Goal: Task Accomplishment & Management: Complete application form

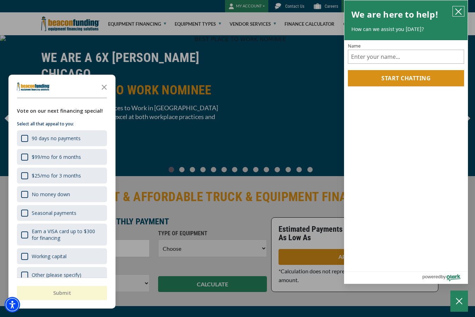
click at [458, 16] on button "close chatbox" at bounding box center [458, 11] width 11 height 10
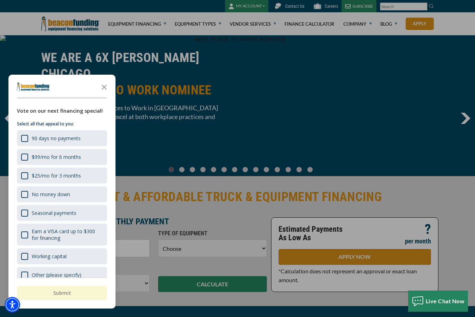
click at [234, 190] on div "button" at bounding box center [237, 158] width 475 height 317
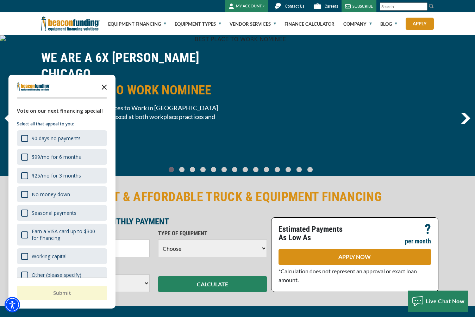
click at [109, 86] on icon "Close the survey" at bounding box center [104, 87] width 14 height 14
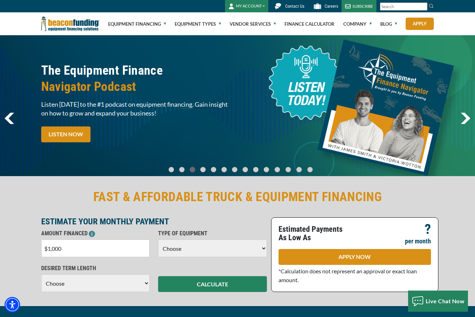
type input "$10,000"
click at [192, 251] on select "Choose Backhoe Boom/Bucket Truck Chipper Commercial Mower Crane DTG/DTF Printin…" at bounding box center [212, 249] width 109 height 18
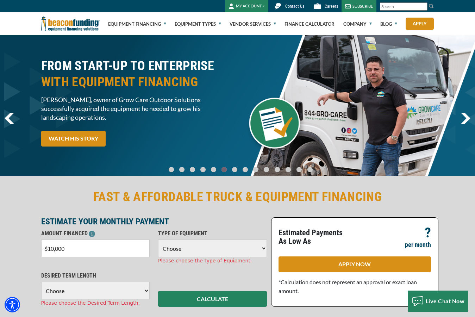
select select "13"
click at [158, 240] on select "Choose Backhoe Boom/Bucket Truck Chipper Commercial Mower Crane DTG/DTF Printin…" at bounding box center [212, 249] width 109 height 18
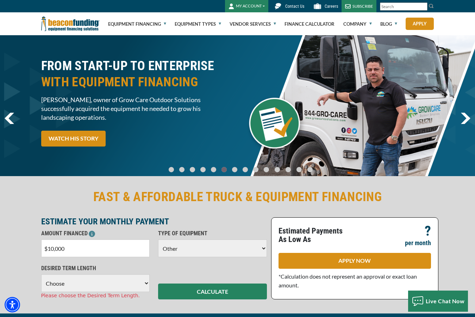
click at [119, 282] on select "Choose 36 Months 48 Months 60 Months" at bounding box center [95, 284] width 109 height 18
select select "36"
click at [41, 275] on select "Choose 36 Months 48 Months 60 Months" at bounding box center [95, 284] width 109 height 18
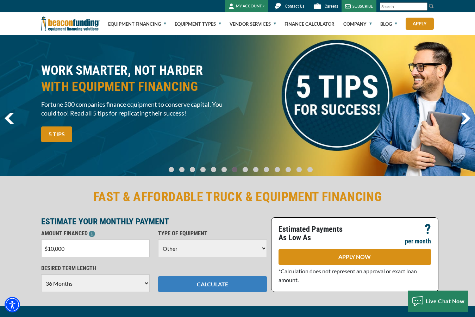
click at [219, 283] on button "CALCULATE" at bounding box center [212, 284] width 109 height 16
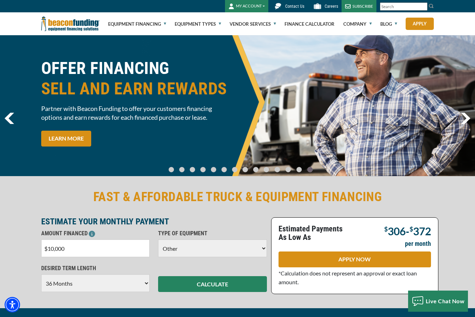
click at [54, 250] on input "$10,000" at bounding box center [95, 249] width 109 height 18
click at [65, 248] on input "$11,000" at bounding box center [95, 249] width 109 height 18
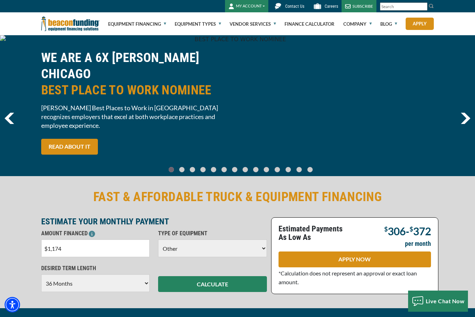
type input "$11,740"
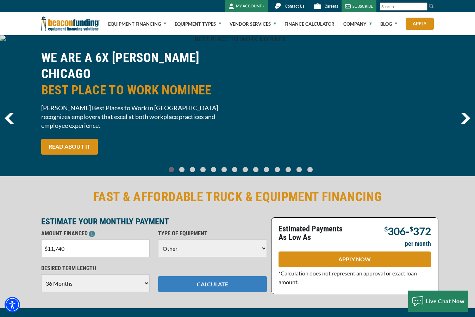
click at [178, 280] on button "CALCULATE" at bounding box center [212, 284] width 109 height 16
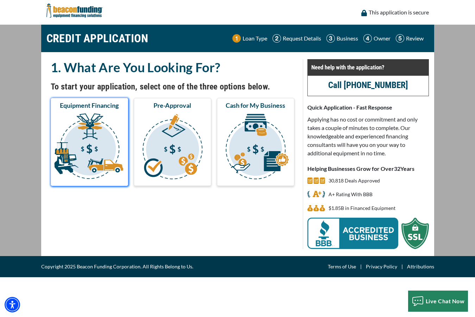
click at [106, 157] on img "submit" at bounding box center [89, 147] width 75 height 70
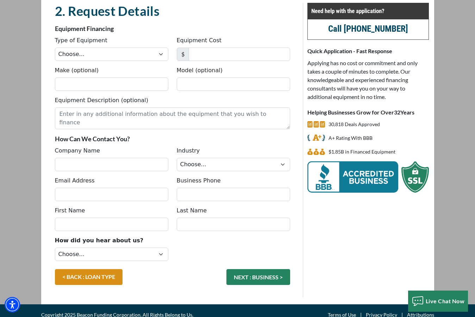
scroll to position [61, 0]
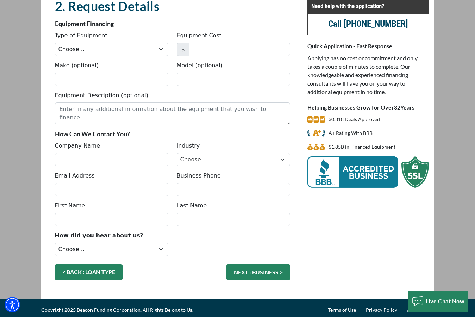
click at [114, 272] on link "< BACK : LOAN TYPE" at bounding box center [89, 272] width 68 height 16
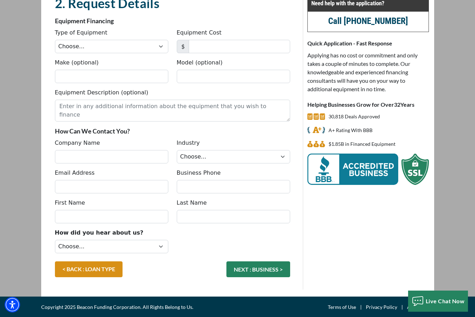
scroll to position [64, 0]
